Goal: Transaction & Acquisition: Purchase product/service

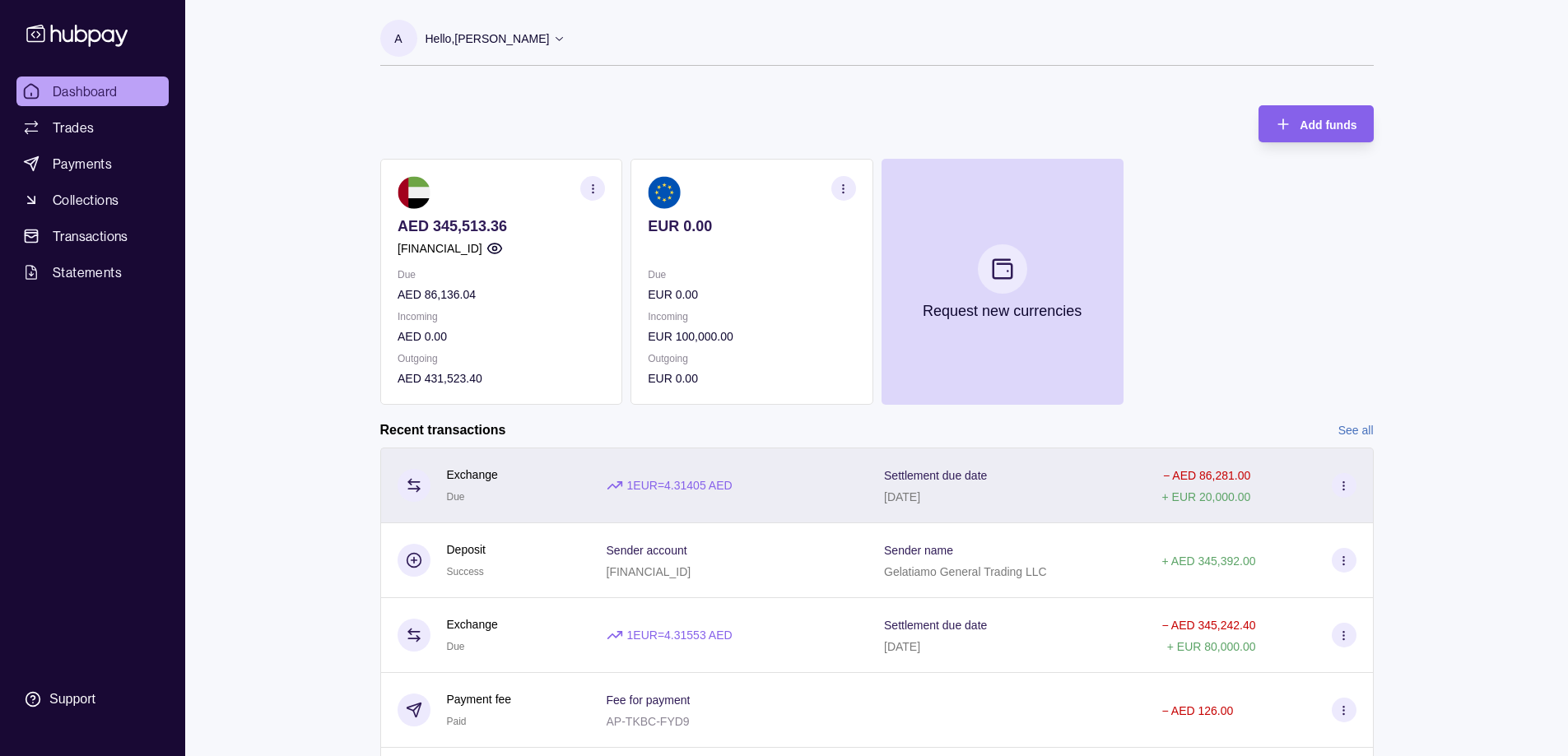
click at [1344, 489] on circle at bounding box center [1343, 489] width 1 height 1
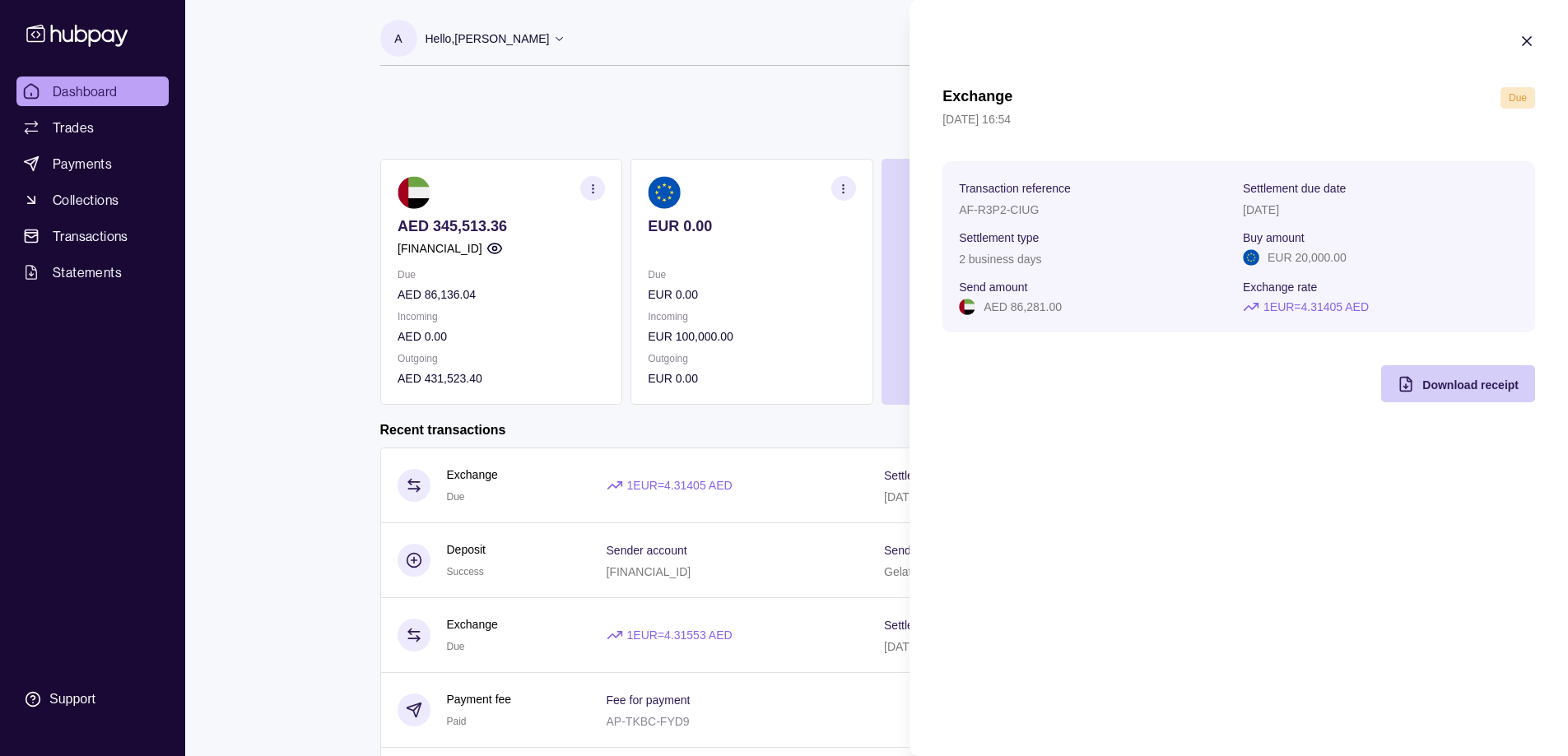
click at [1442, 382] on span "Download receipt" at bounding box center [1471, 384] width 96 height 13
drag, startPoint x: 1130, startPoint y: 45, endPoint x: 1141, endPoint y: 42, distance: 11.4
click at [1130, 44] on section "Exchange Due [DATE] 16:54 Transaction reference AF-R3P2-CIUG Settlement due dat…" at bounding box center [1239, 217] width 659 height 436
click at [785, 46] on html "Dashboard Trades Payments Collections Transactions Statements Support A Hello, …" at bounding box center [784, 437] width 1568 height 876
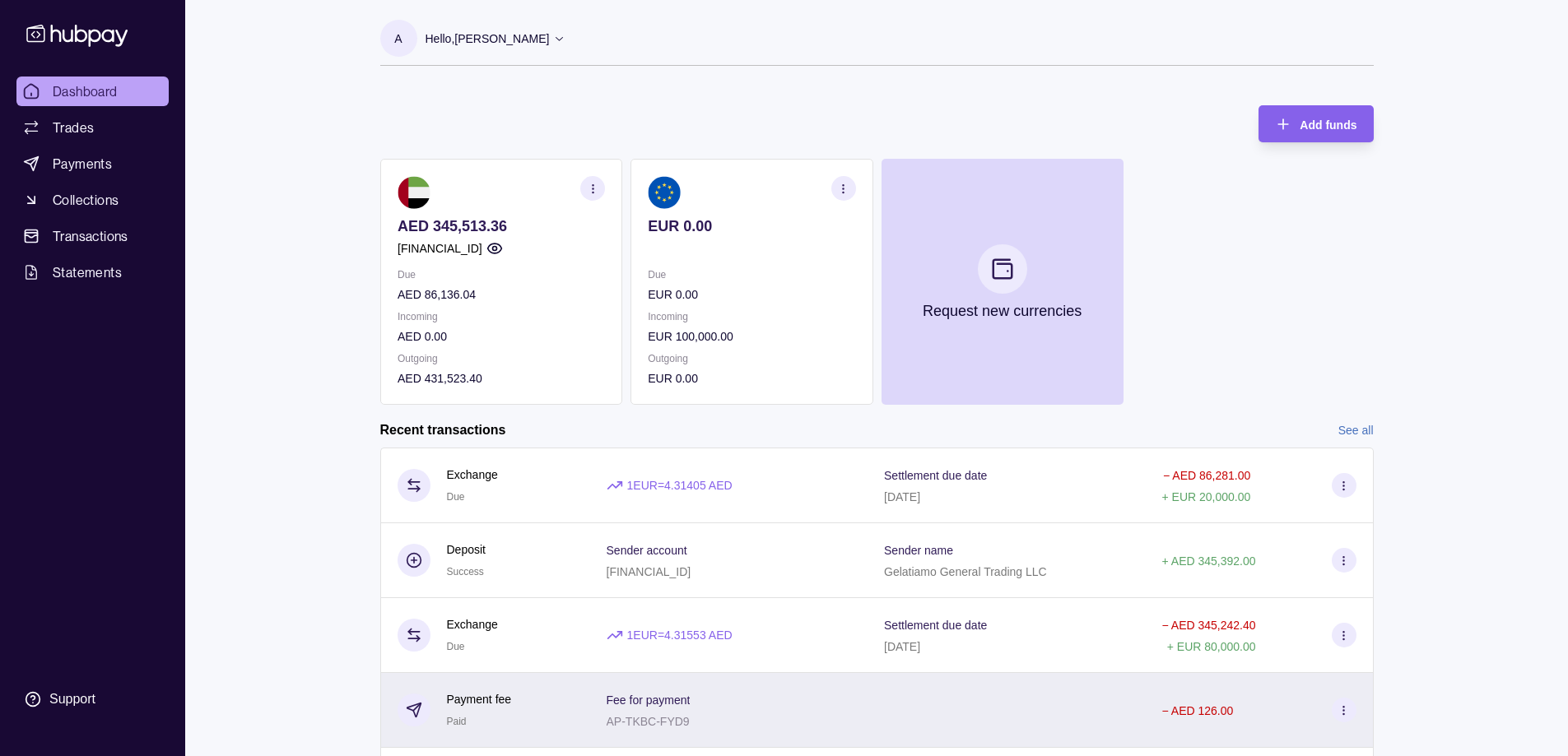
scroll to position [119, 0]
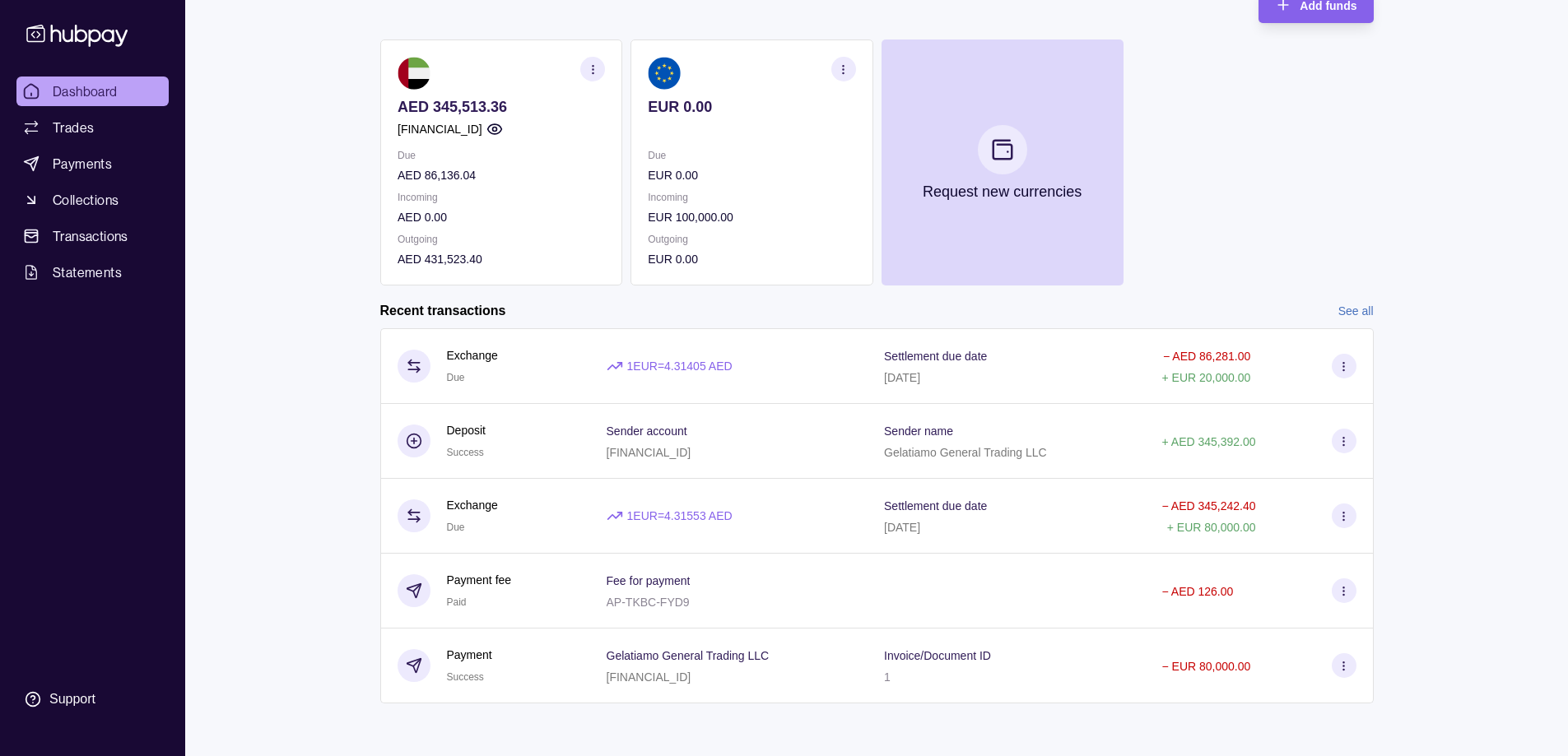
click at [1354, 320] on link "See all" at bounding box center [1356, 311] width 35 height 18
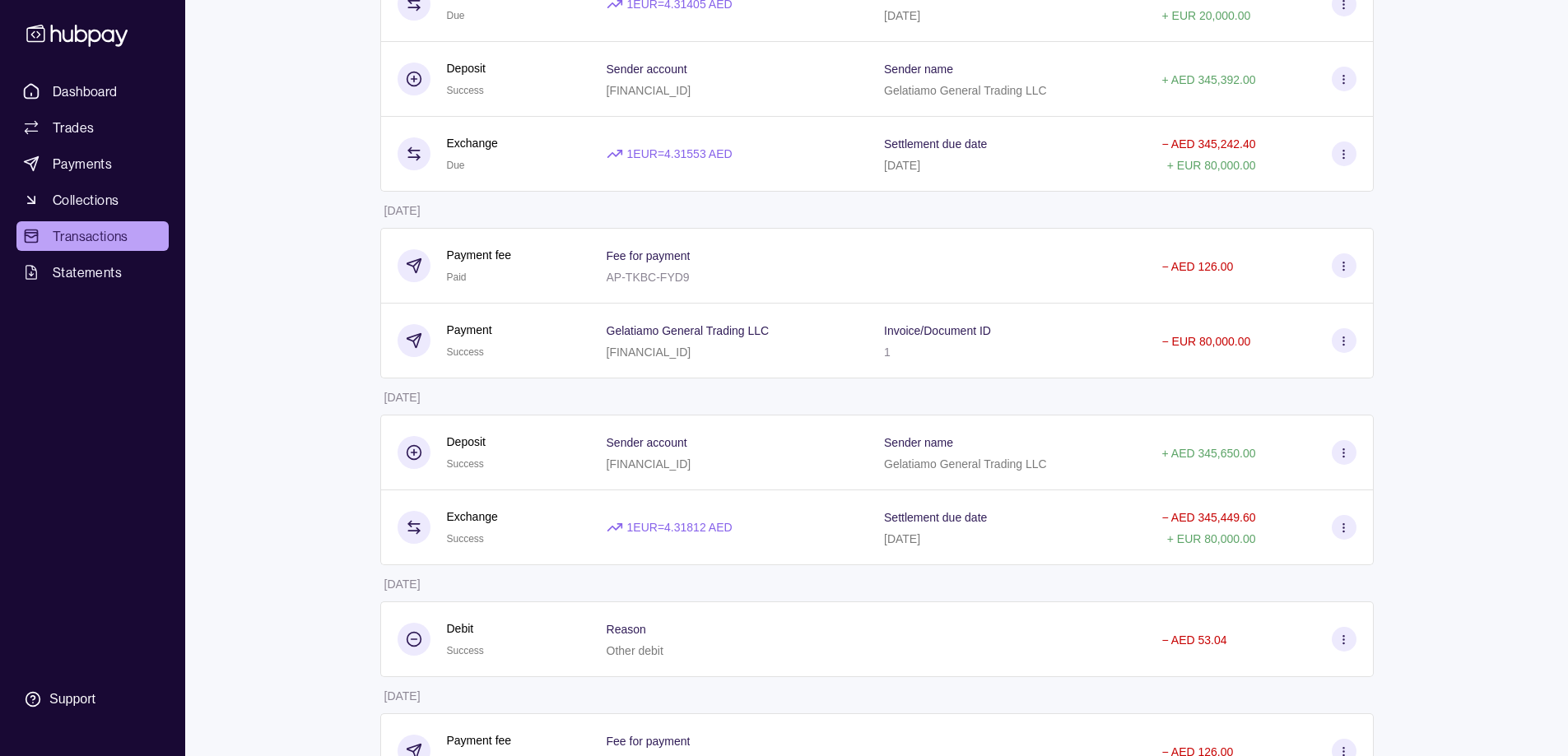
scroll to position [220, 0]
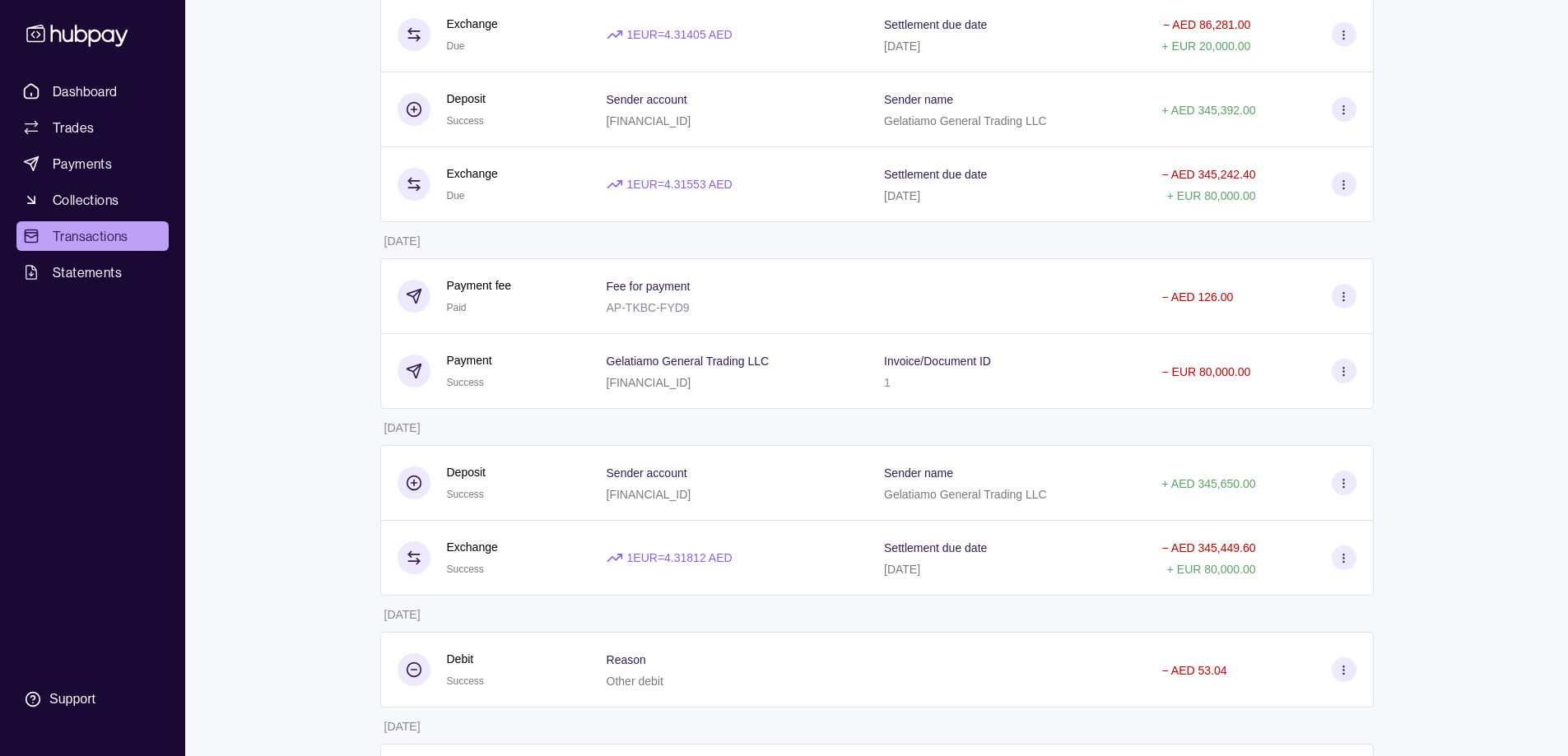
click at [1034, 389] on div "Invoice/Document ID 1" at bounding box center [1006, 372] width 245 height 41
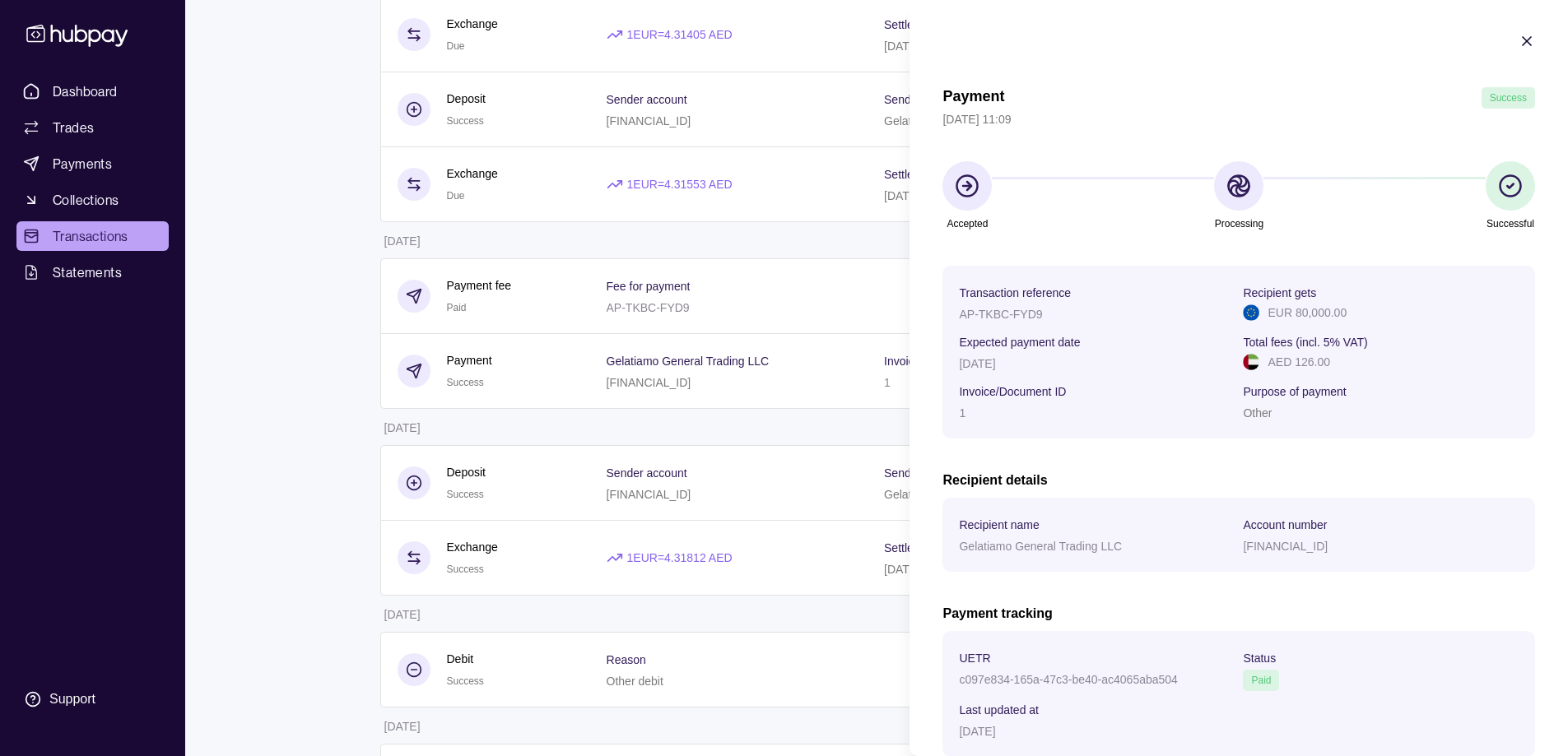
scroll to position [103, 0]
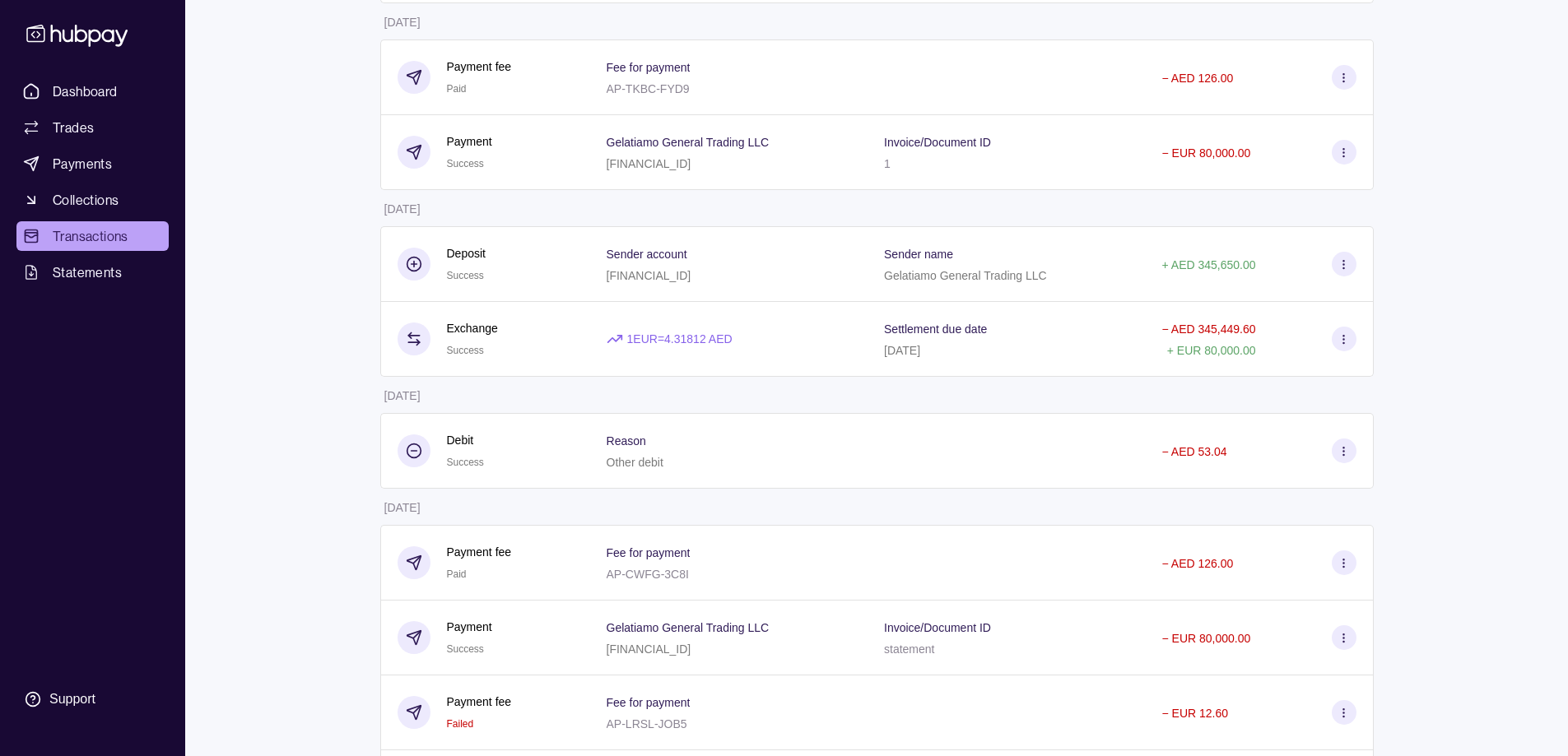
scroll to position [0, 0]
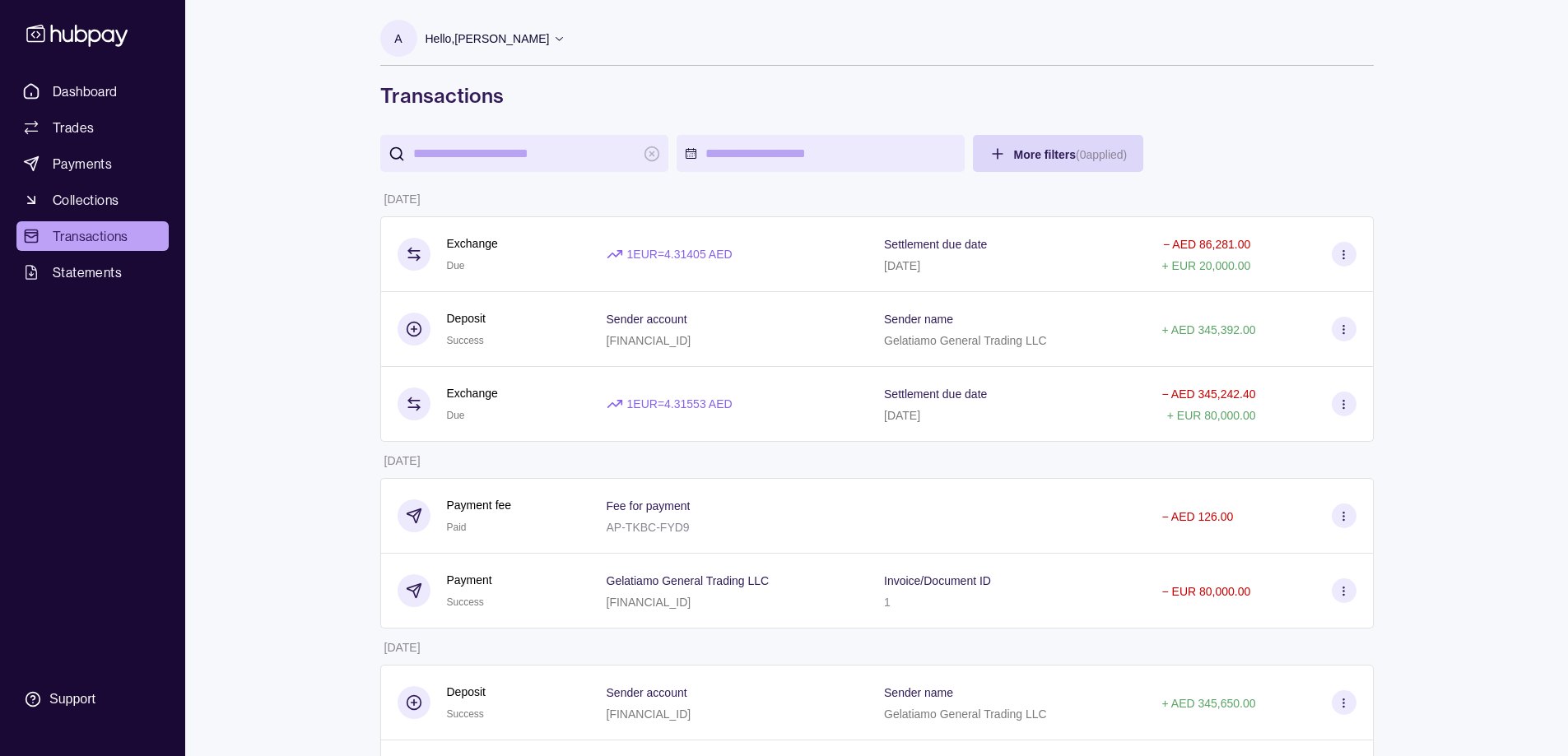
click at [922, 526] on div at bounding box center [1006, 515] width 277 height 76
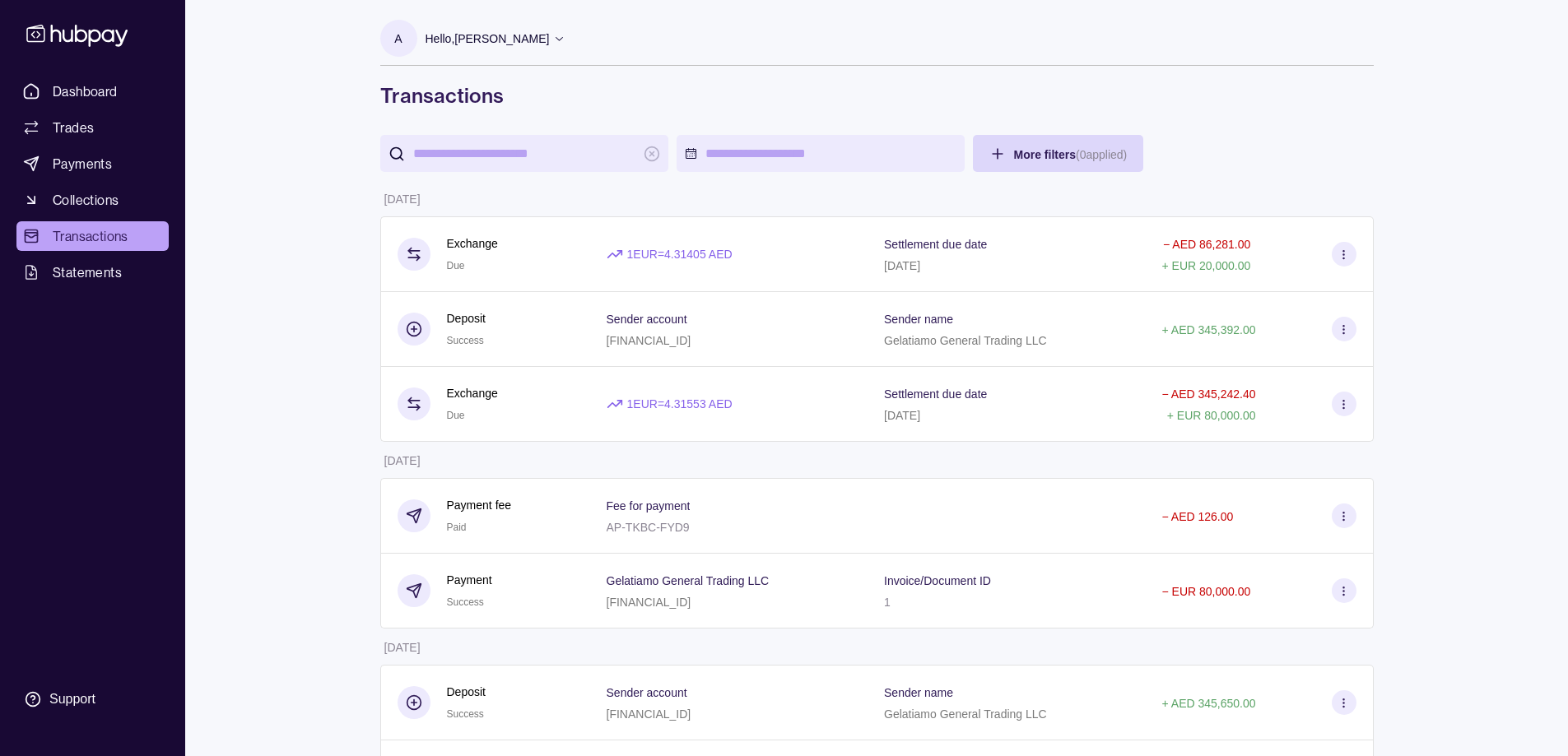
click at [844, 591] on div "Gelatiamo General Trading LLC [FINANCIAL_ID]" at bounding box center [728, 591] width 245 height 41
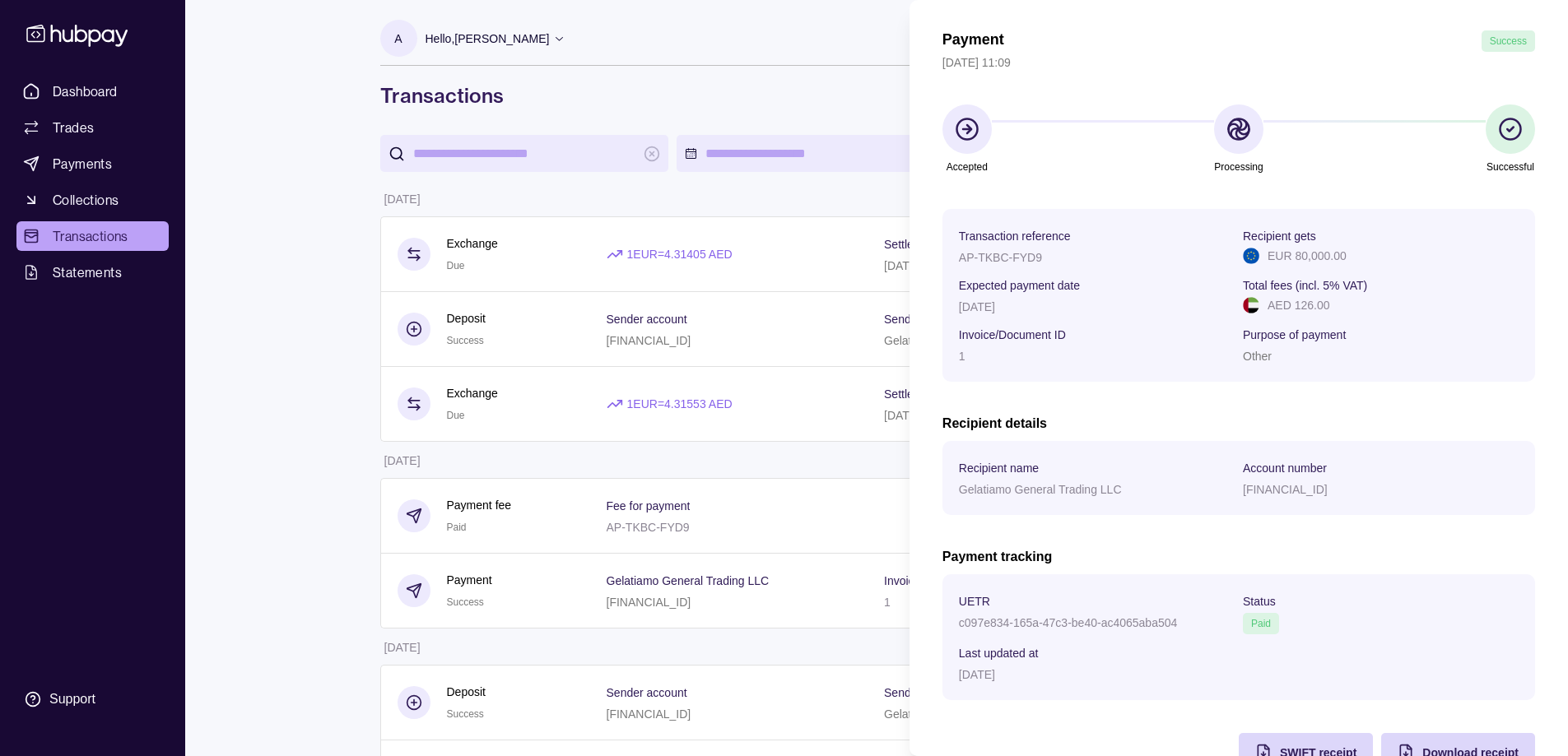
scroll to position [103, 0]
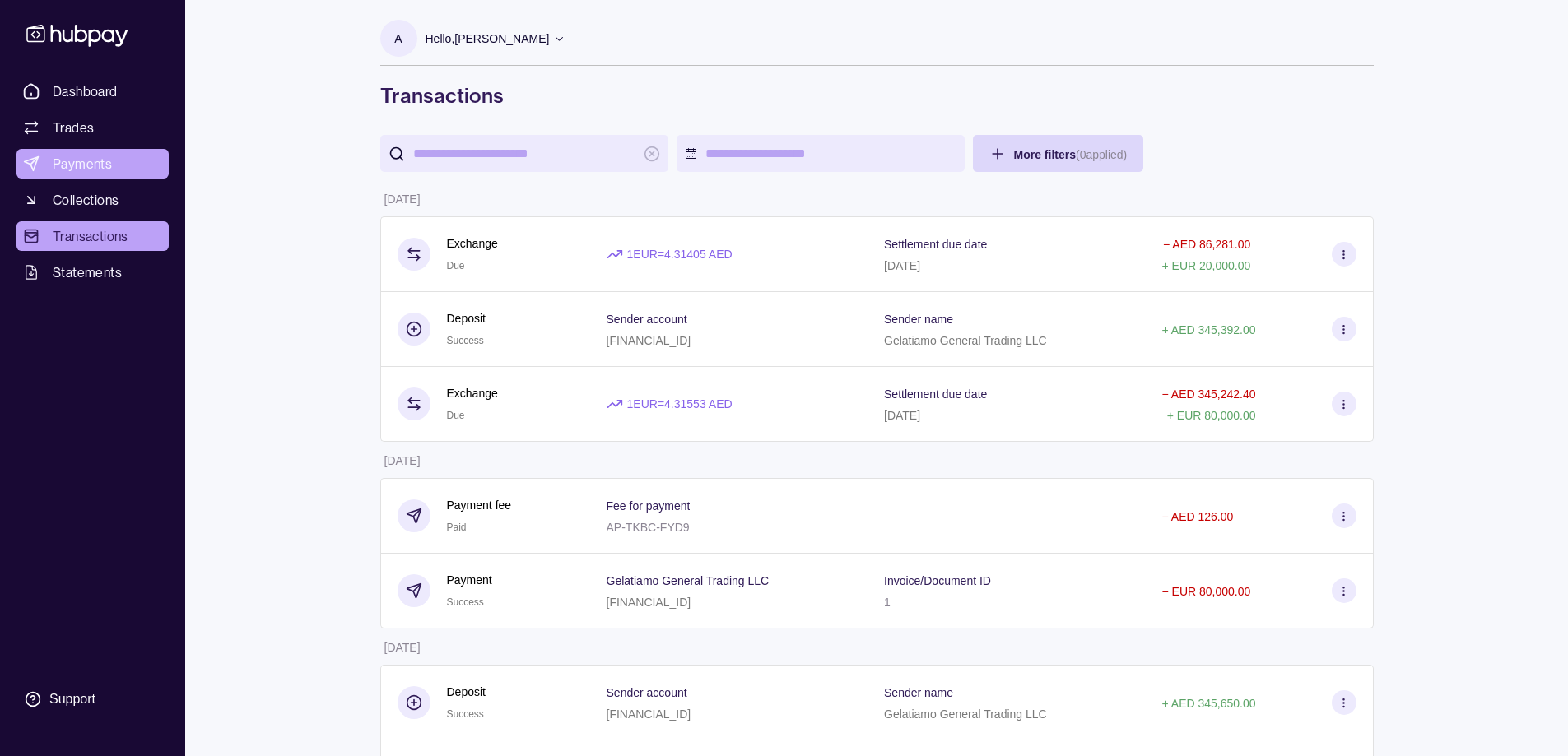
click at [72, 167] on span "Payments" at bounding box center [83, 164] width 59 height 20
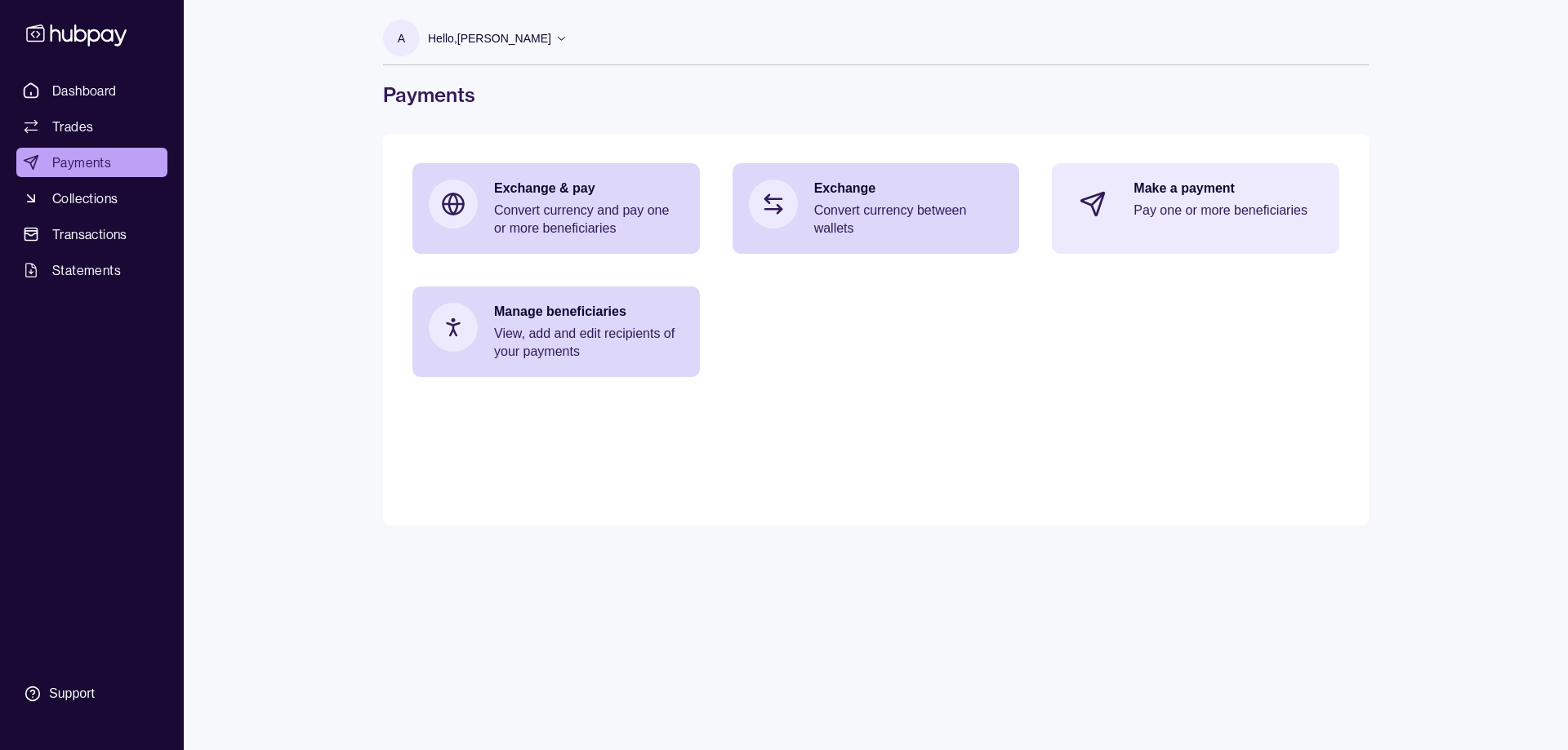
click at [1195, 230] on div "Make a payment Pay one or more beneficiaries" at bounding box center [1195, 204] width 288 height 82
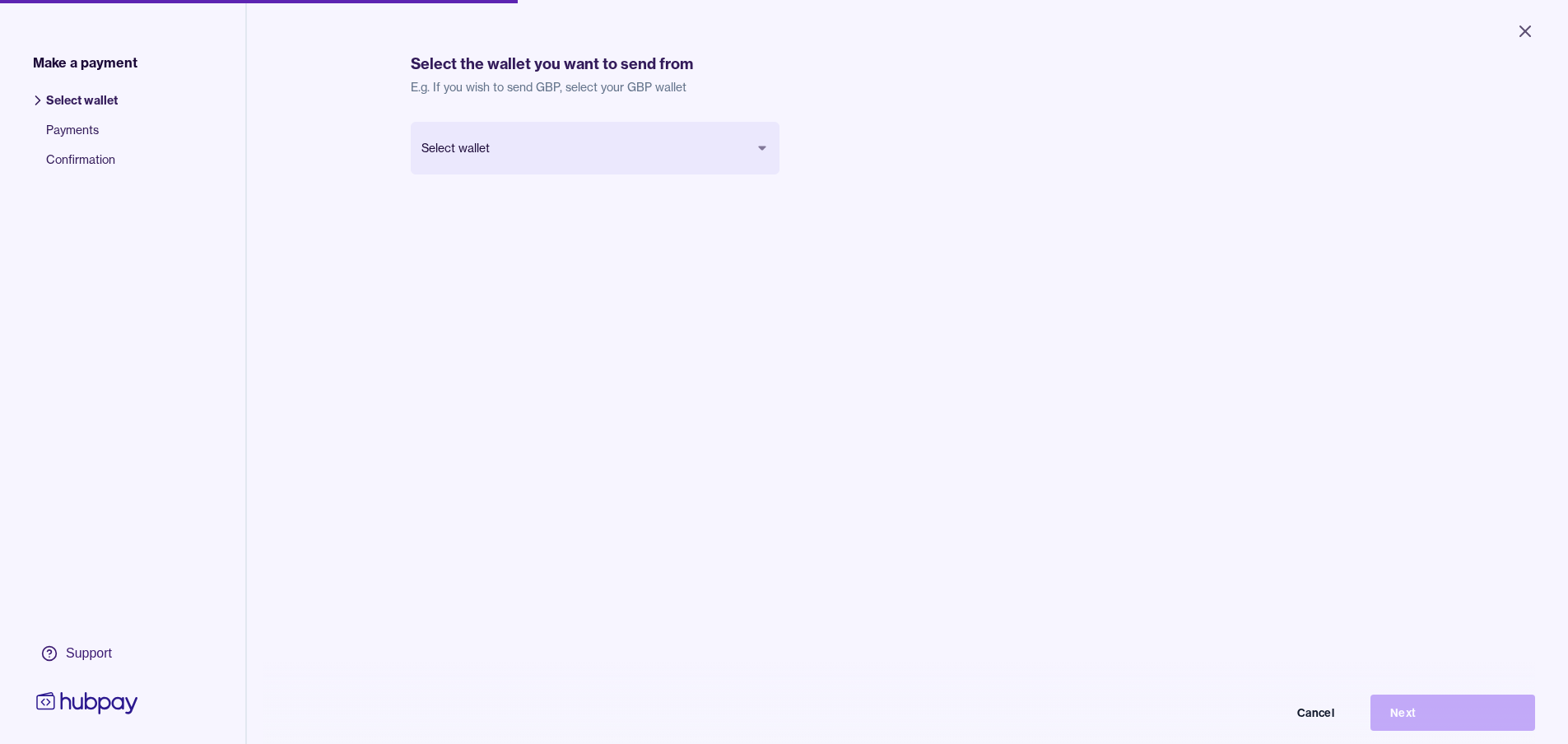
click at [669, 145] on body "Close Make a payment Select wallet Payments Confirmation Support Select the wal…" at bounding box center [784, 372] width 1568 height 744
click at [1469, 717] on button "Next" at bounding box center [1452, 713] width 164 height 36
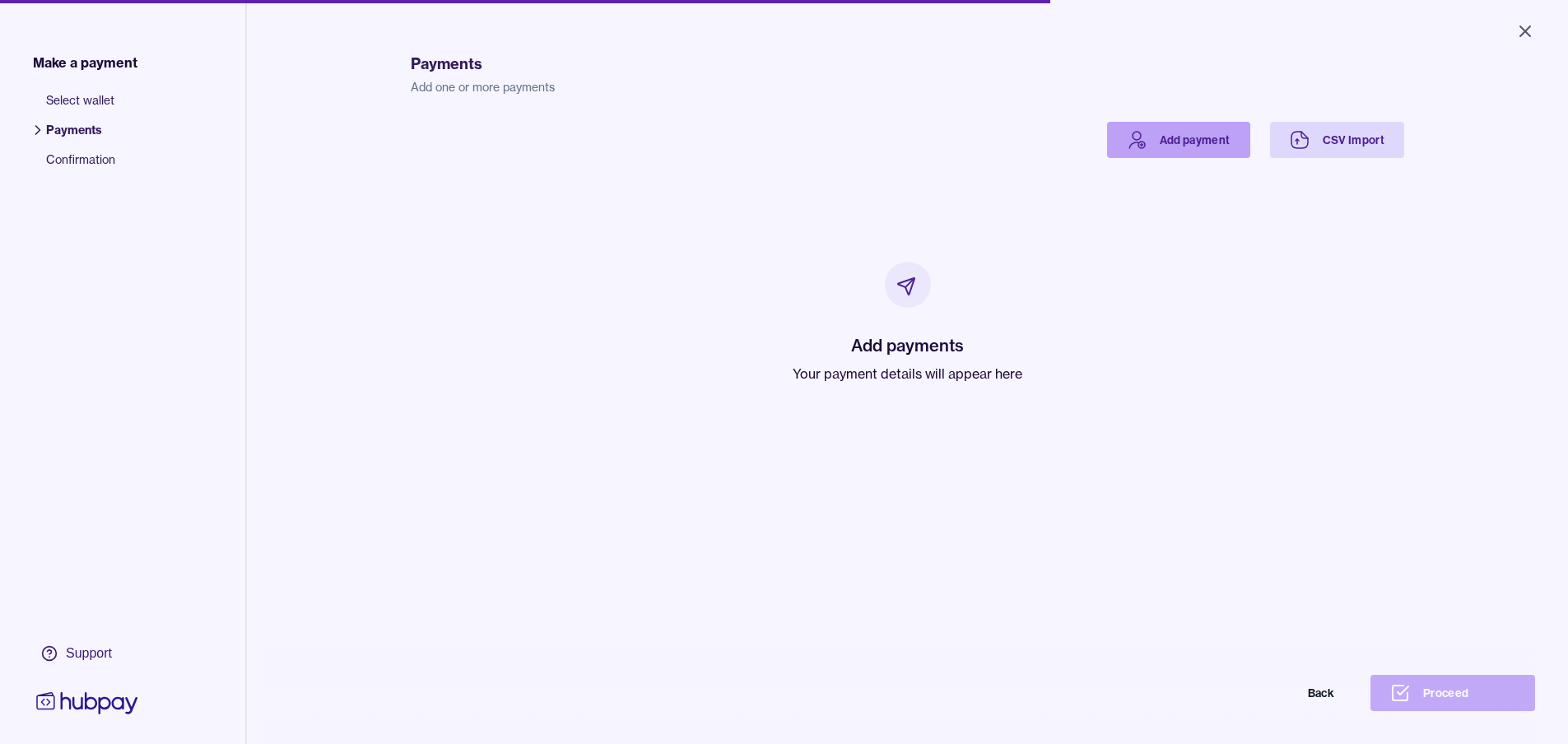
click at [1207, 140] on link "Add payment" at bounding box center [1179, 140] width 144 height 36
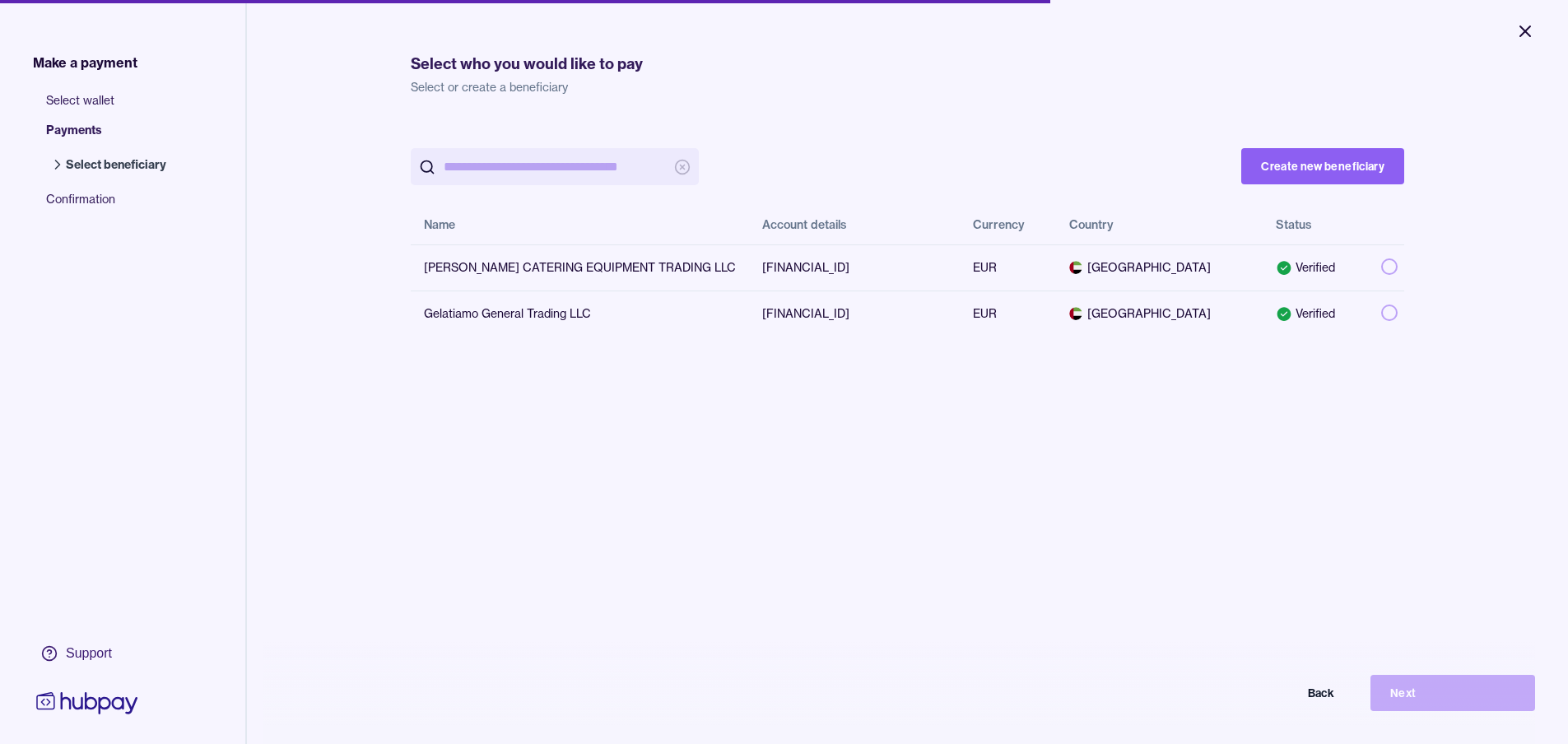
click at [1529, 33] on icon "Close" at bounding box center [1525, 31] width 20 height 20
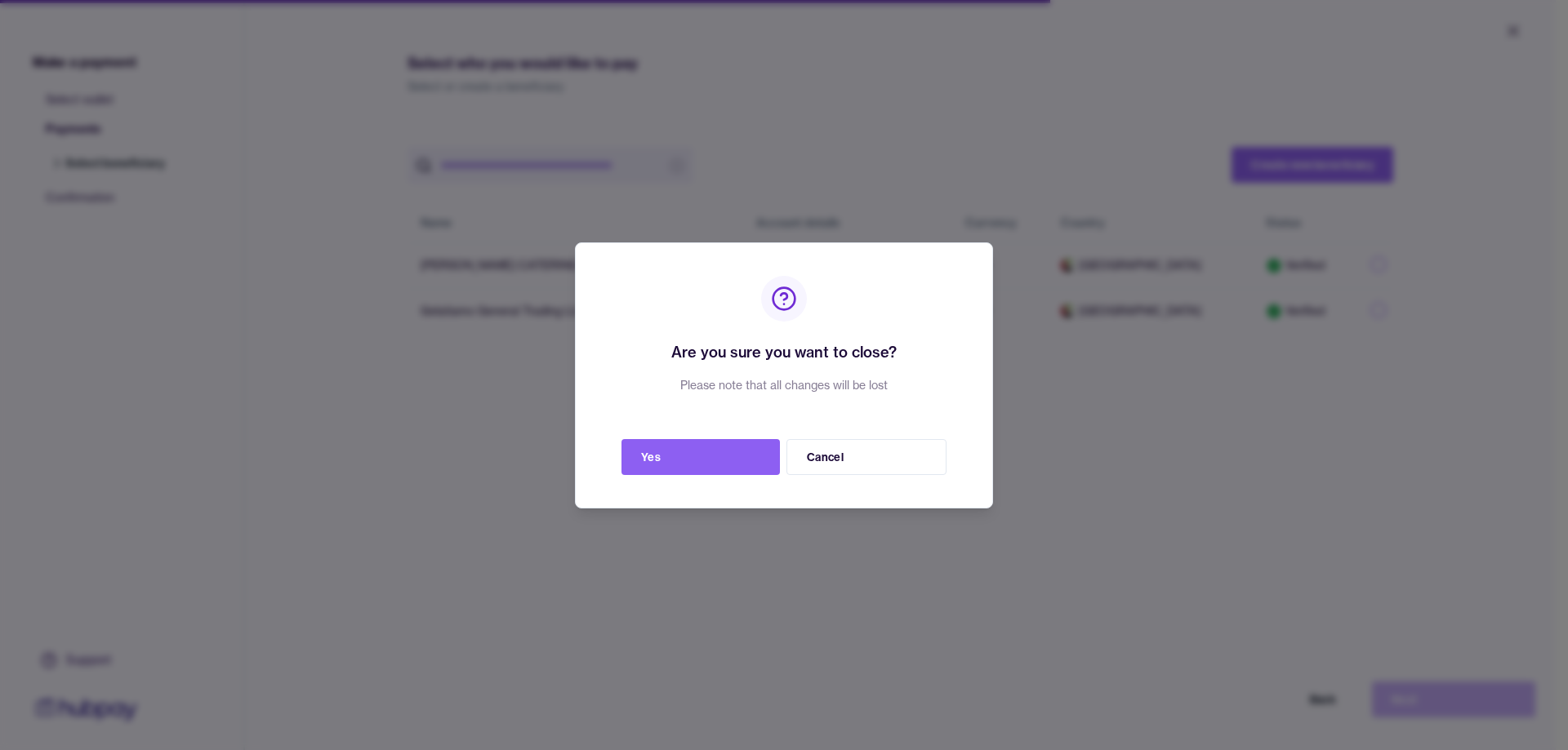
click at [835, 458] on button "Cancel" at bounding box center [866, 456] width 160 height 36
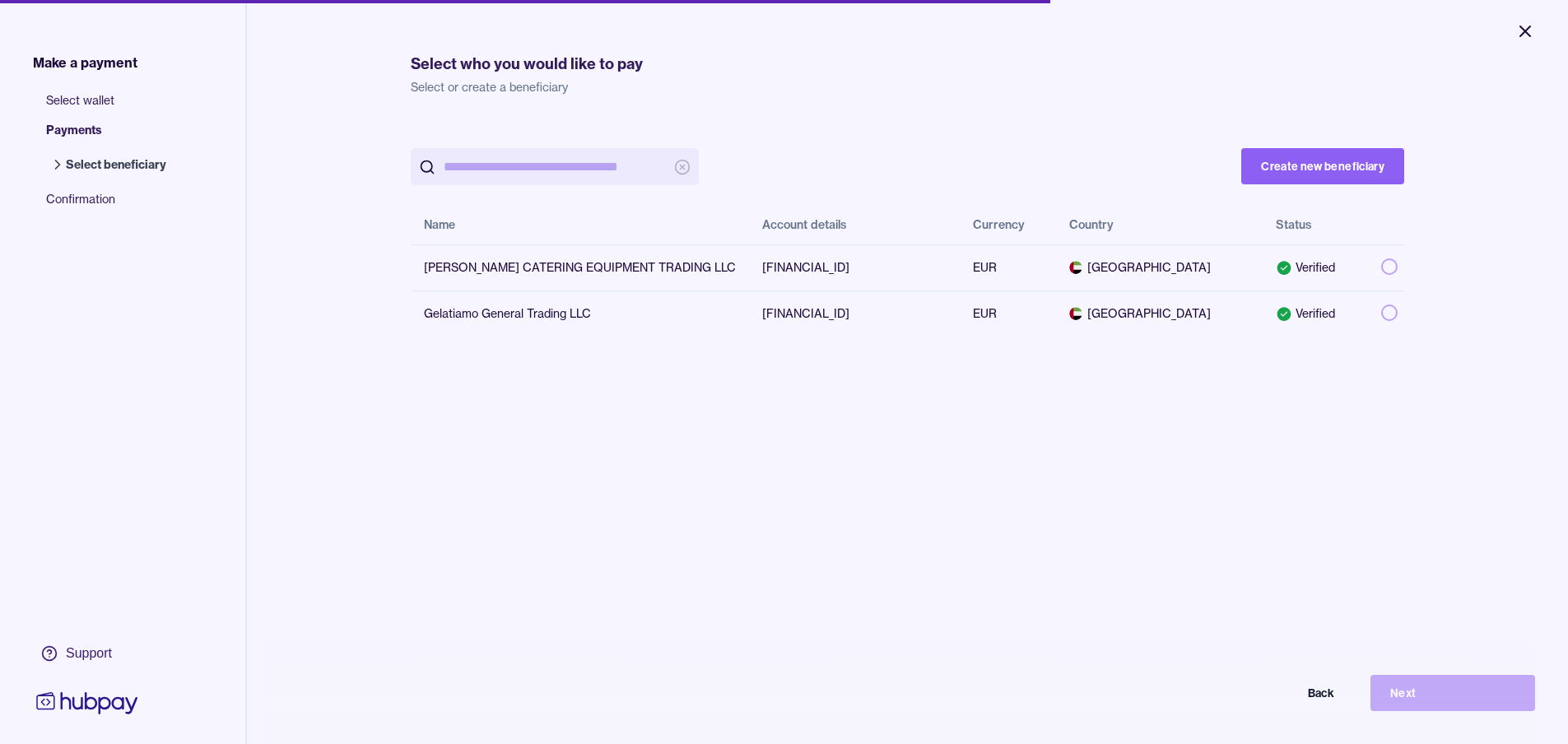
click at [1522, 33] on icon "Close" at bounding box center [1525, 31] width 10 height 10
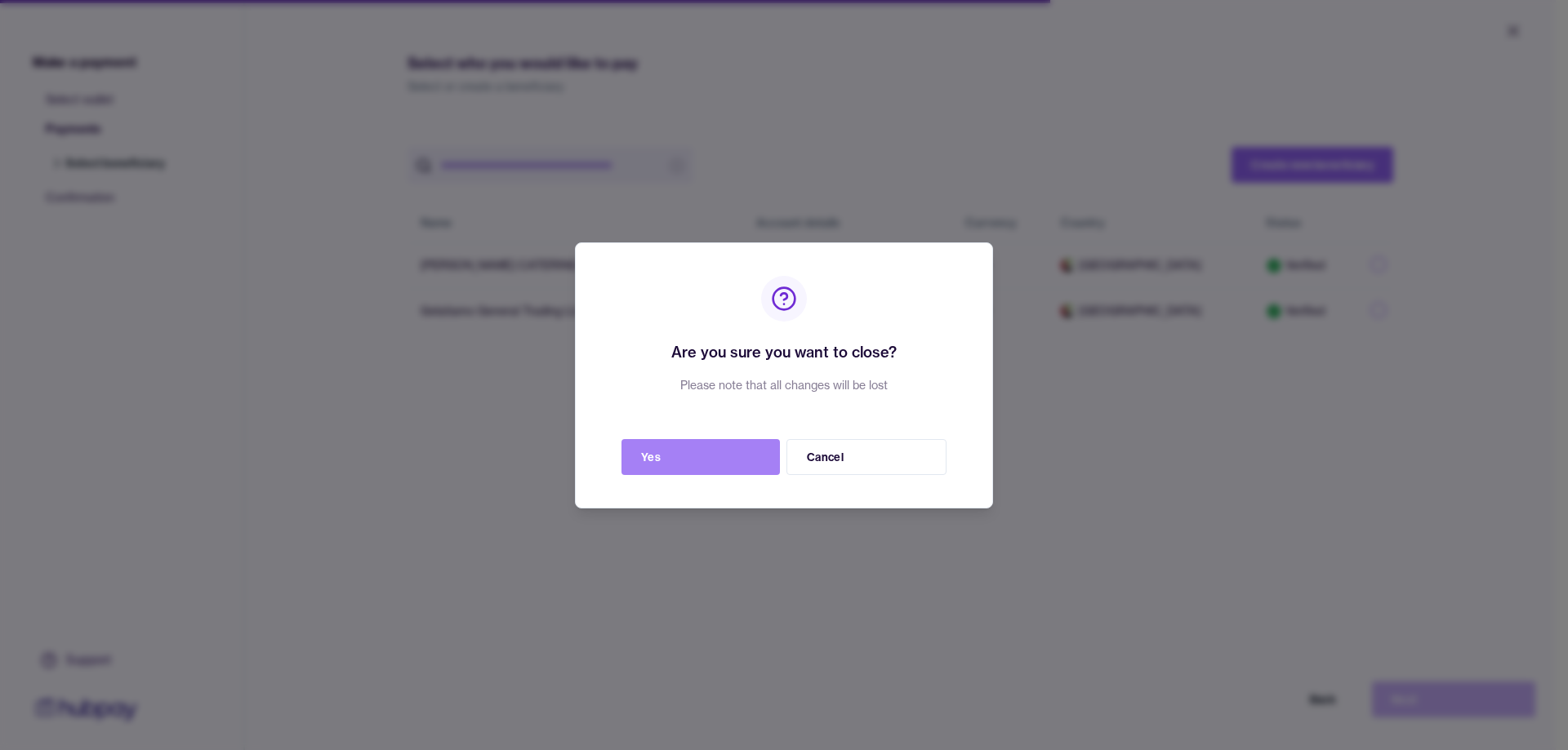
click at [663, 458] on button "Yes" at bounding box center [701, 456] width 158 height 36
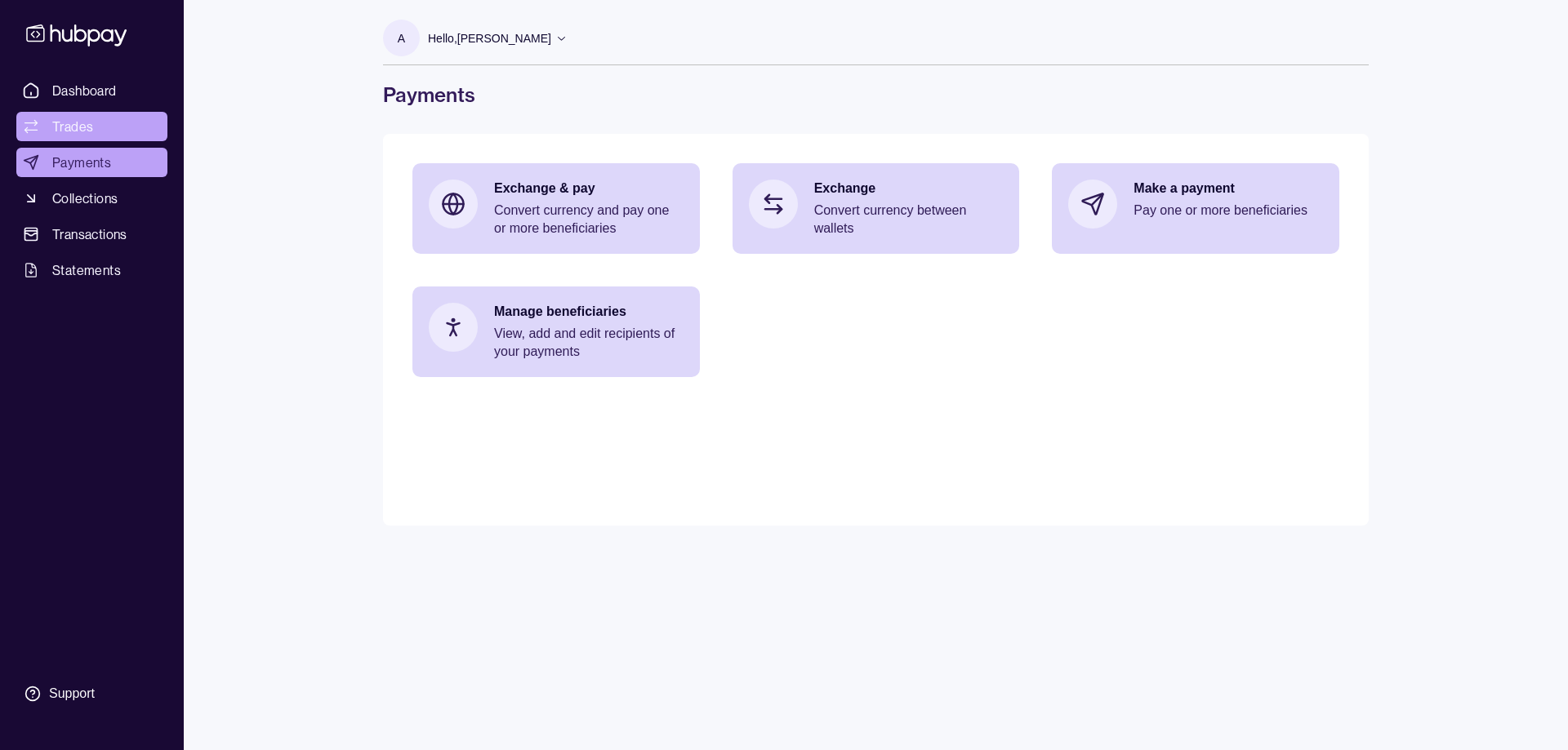
click at [53, 123] on span "Trades" at bounding box center [73, 127] width 41 height 20
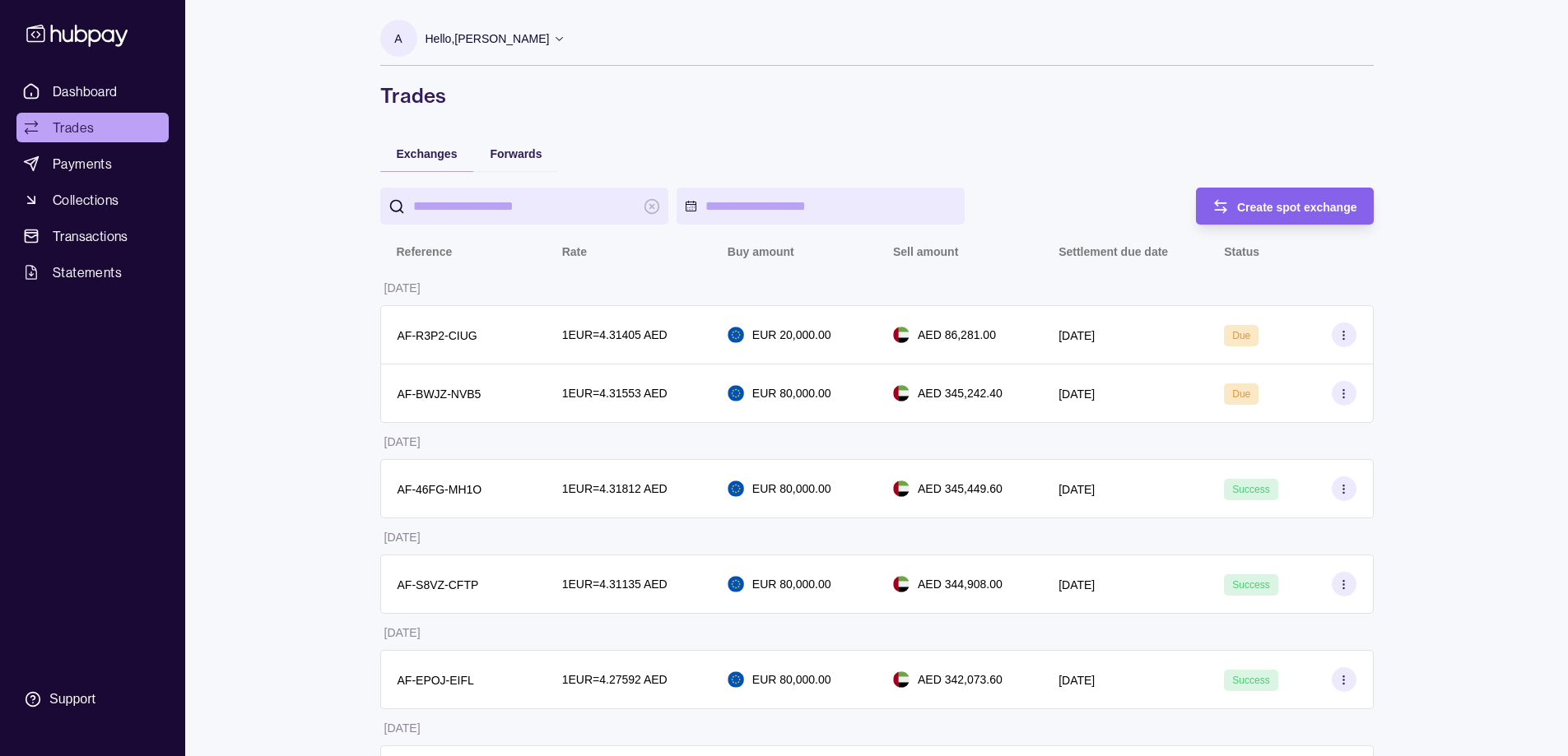
click at [1307, 73] on div "A Hello, Abdala Salem Gelatiamo General Trading LLC Account Terms and condition…" at bounding box center [877, 64] width 993 height 88
click at [95, 93] on span "Dashboard" at bounding box center [86, 91] width 65 height 20
